Goal: Check status: Check status

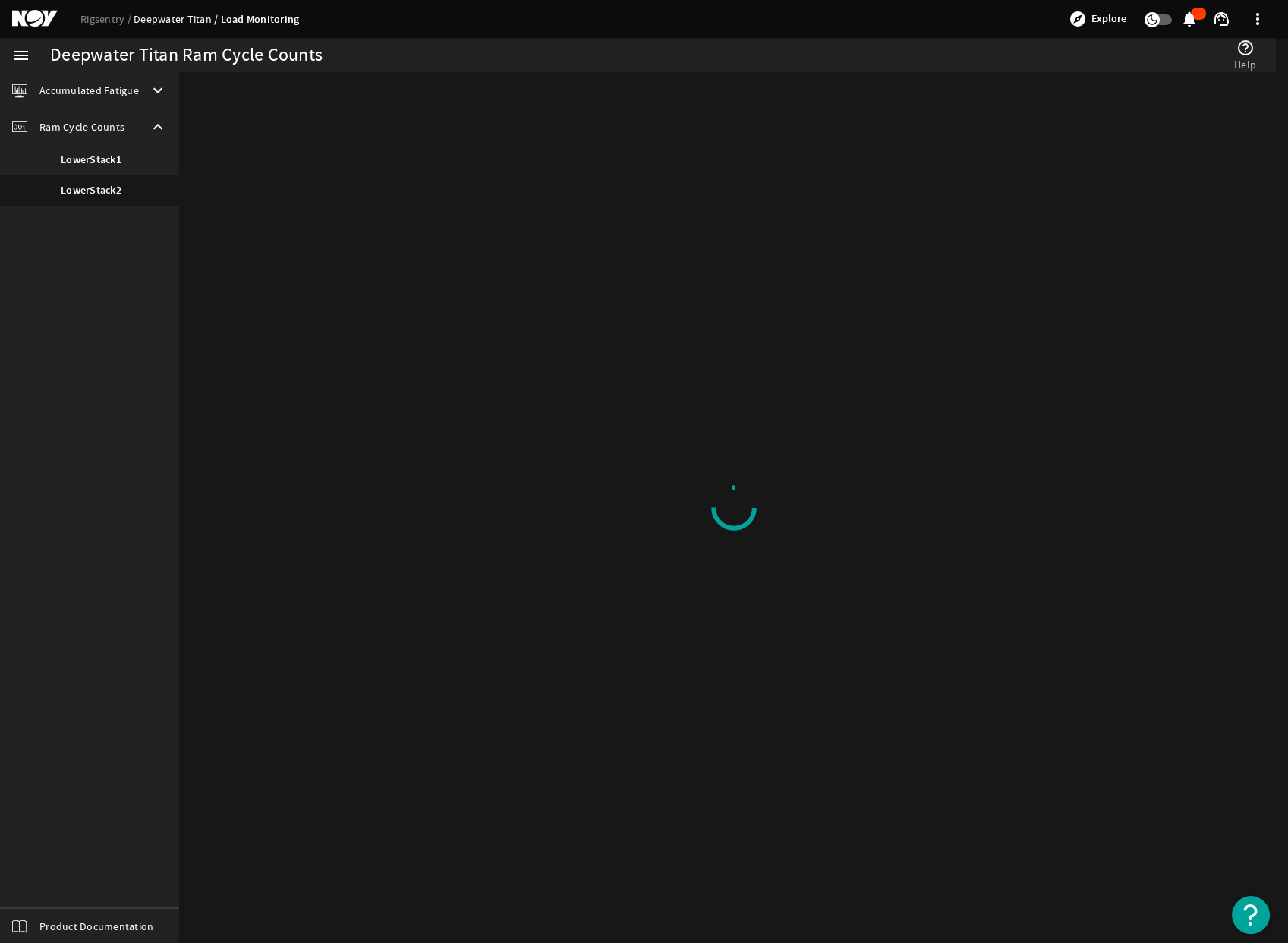
click at [194, 19] on link "Deepwater Titan" at bounding box center [177, 19] width 87 height 14
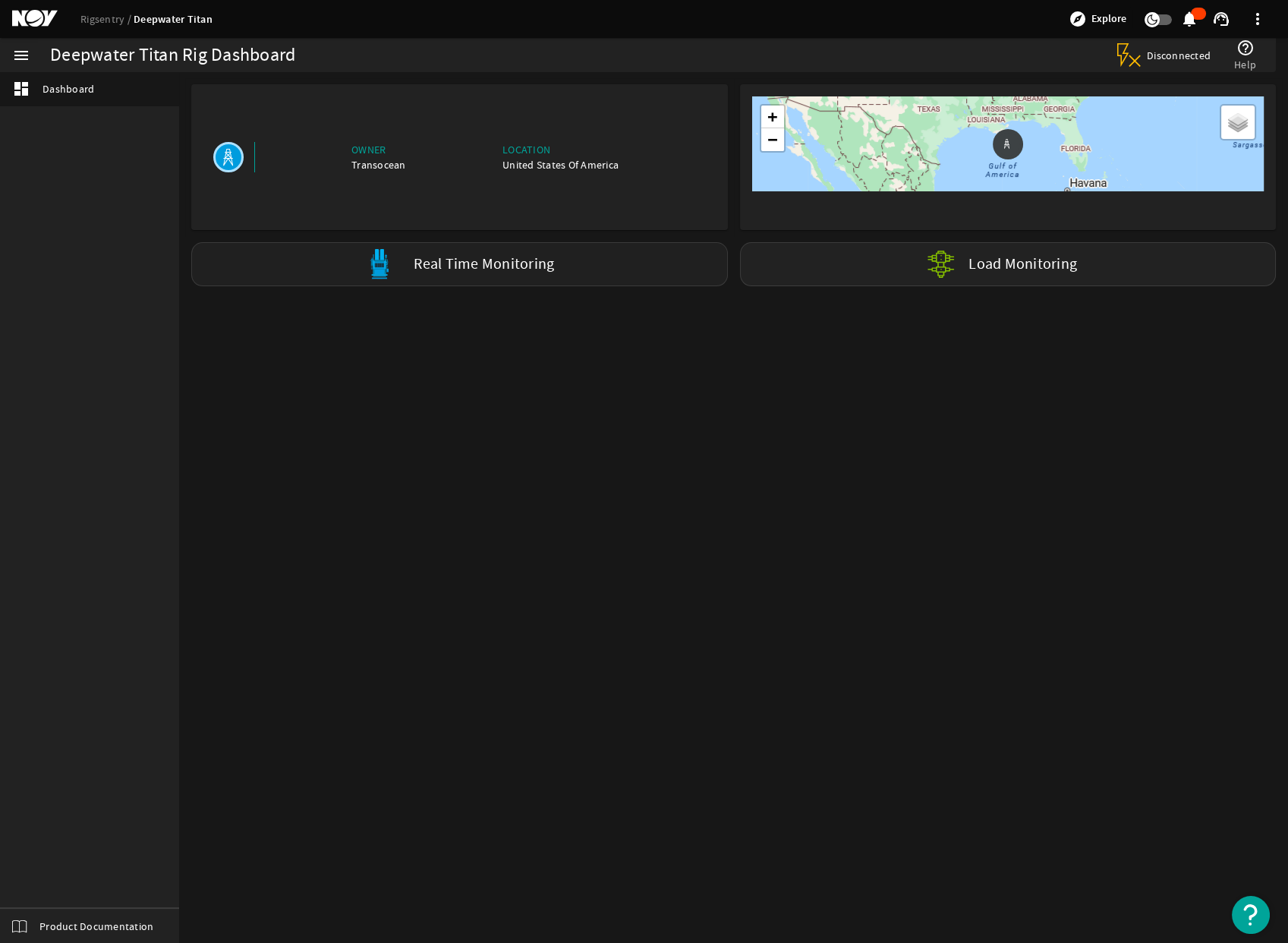
click at [449, 262] on label "Real Time Monitoring" at bounding box center [483, 264] width 140 height 16
